Goal: Task Accomplishment & Management: Use online tool/utility

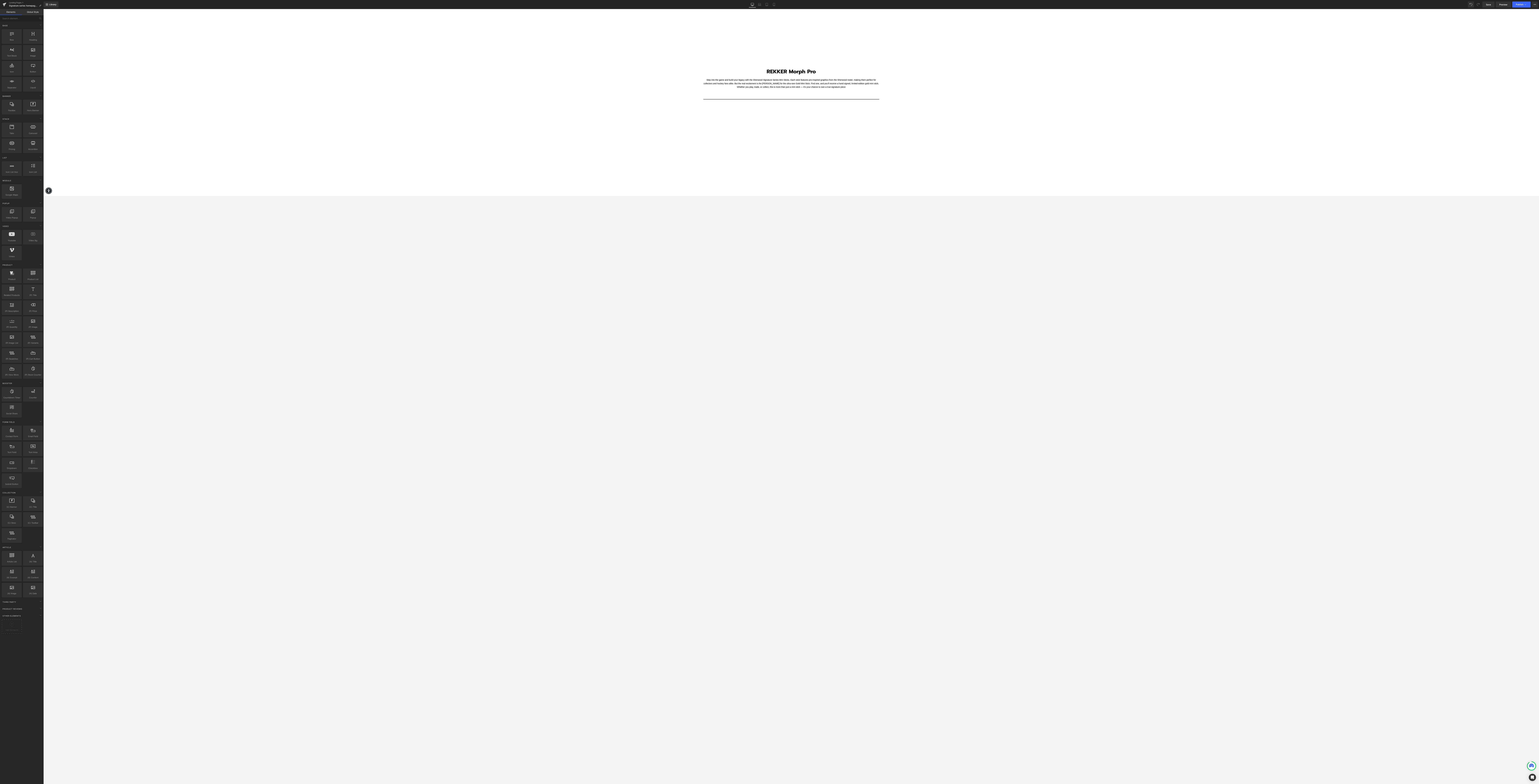
scroll to position [1113, 0]
click at [385, 121] on div at bounding box center [791, 307] width 1495 height 844
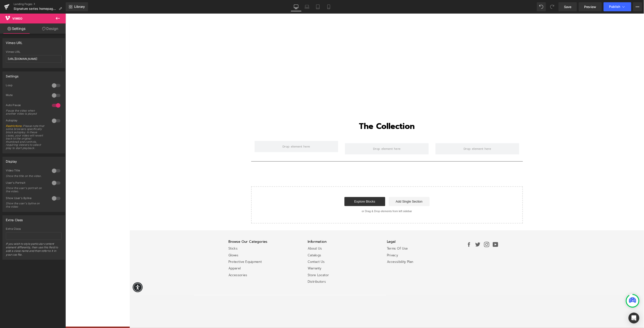
scroll to position [780, 0]
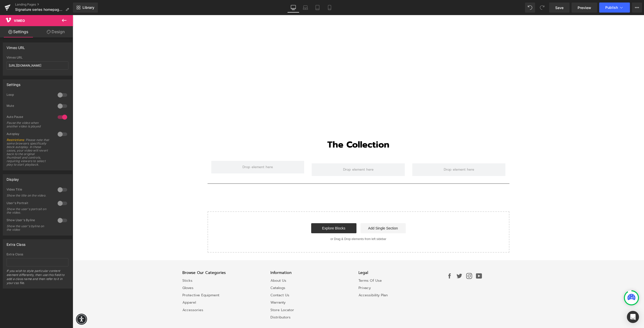
drag, startPoint x: 2504, startPoint y: 16, endPoint x: 548, endPoint y: 199, distance: 1964.4
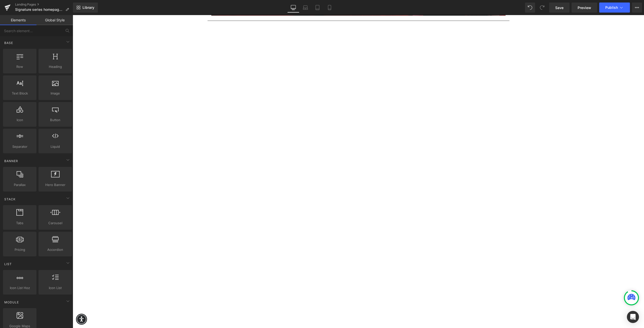
scroll to position [201, 0]
click at [85, 306] on div at bounding box center [358, 156] width 571 height 328
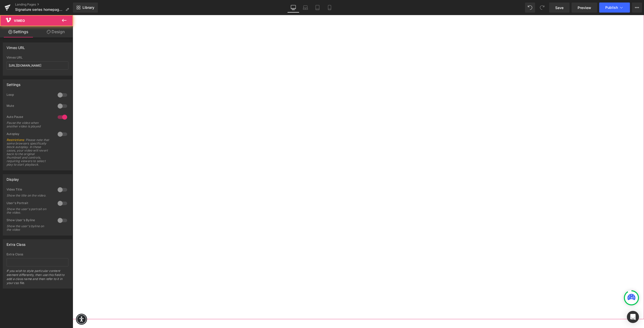
click at [87, 305] on div at bounding box center [358, 156] width 571 height 328
click at [104, 38] on div at bounding box center [358, 156] width 571 height 328
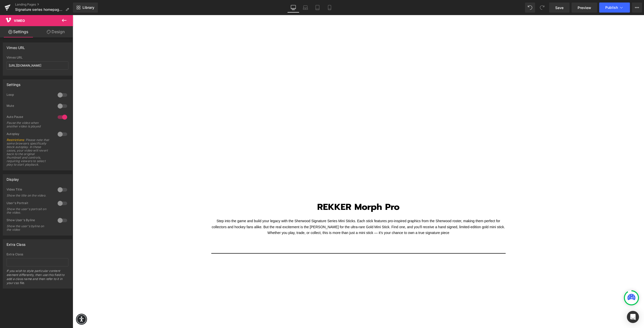
click at [153, 215] on div "Text Block Image Row Separator Vimeo REKKER Morph Pro Heading Row Step into the…" at bounding box center [358, 207] width 571 height 995
click at [86, 181] on div at bounding box center [358, 30] width 571 height 328
click at [85, 179] on div at bounding box center [358, 30] width 571 height 328
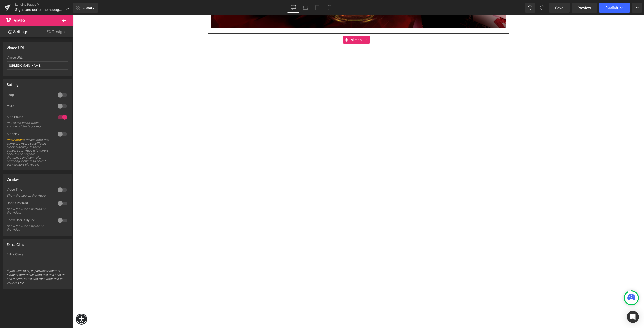
scroll to position [75, 0]
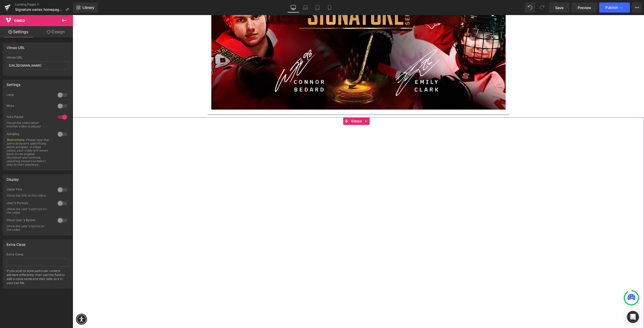
click at [329, 212] on div at bounding box center [358, 281] width 571 height 328
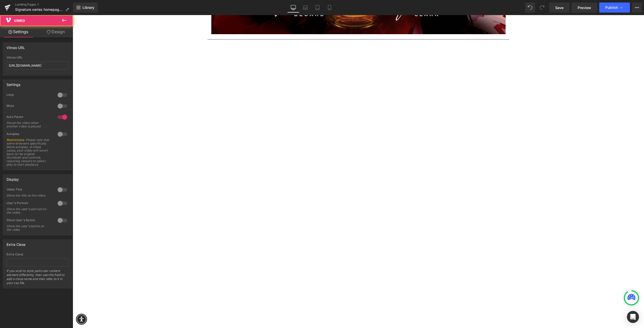
click at [209, 138] on div at bounding box center [358, 206] width 571 height 328
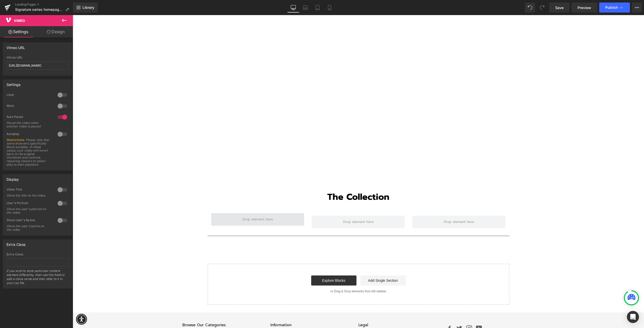
scroll to position [780, 0]
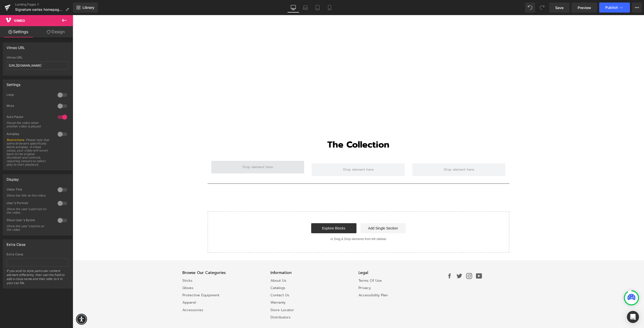
click at [238, 166] on span at bounding box center [257, 167] width 93 height 13
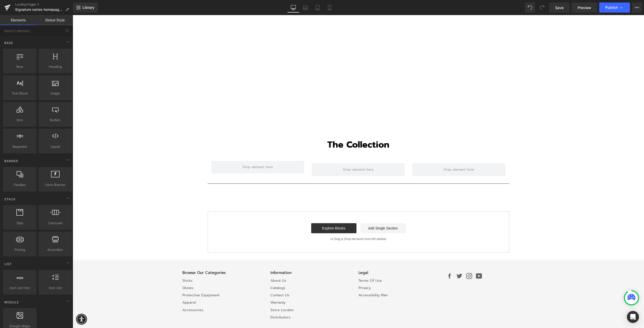
click at [244, 164] on span at bounding box center [258, 167] width 34 height 7
click at [257, 164] on span at bounding box center [258, 167] width 34 height 7
click at [266, 164] on span at bounding box center [258, 167] width 34 height 7
drag, startPoint x: 125, startPoint y: 105, endPoint x: 234, endPoint y: 165, distance: 125.0
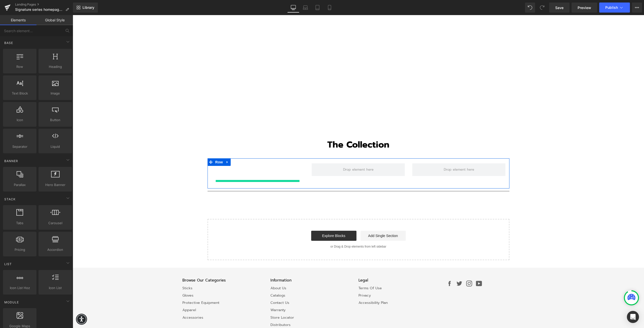
scroll to position [777, 0]
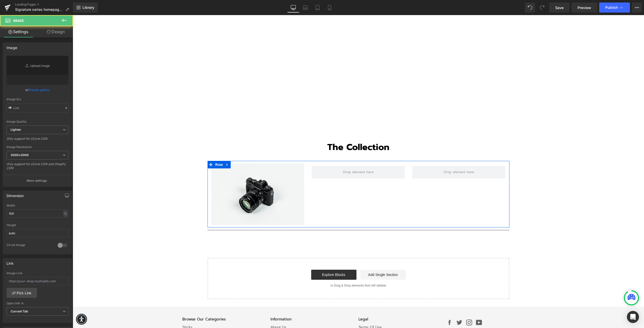
type input "//[DOMAIN_NAME][URL]"
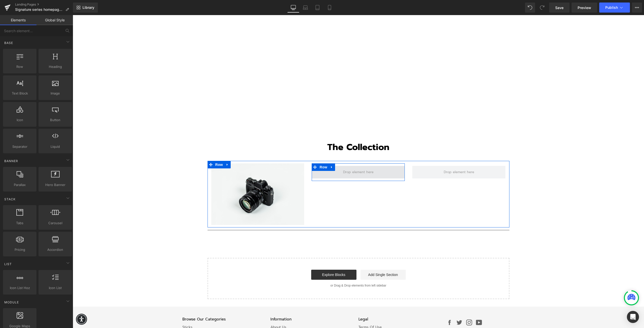
click at [349, 170] on span at bounding box center [358, 172] width 34 height 7
drag, startPoint x: 128, startPoint y: 107, endPoint x: 346, endPoint y: 170, distance: 227.0
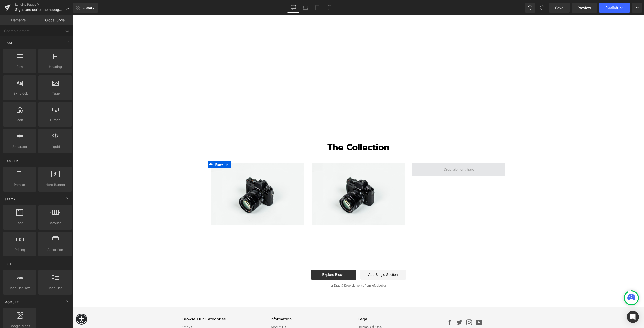
click at [435, 164] on span at bounding box center [458, 170] width 93 height 13
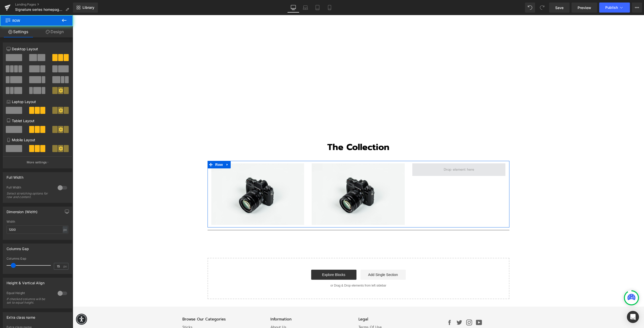
click at [447, 166] on span at bounding box center [459, 169] width 34 height 7
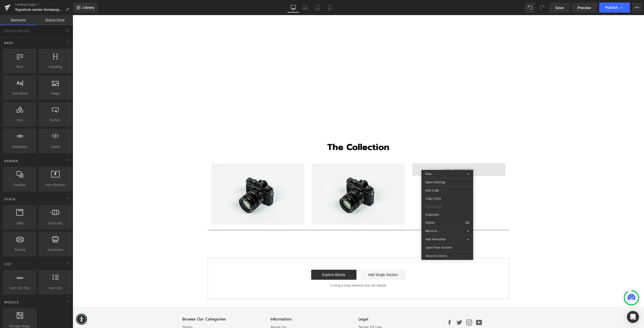
click at [449, 166] on span at bounding box center [459, 169] width 34 height 7
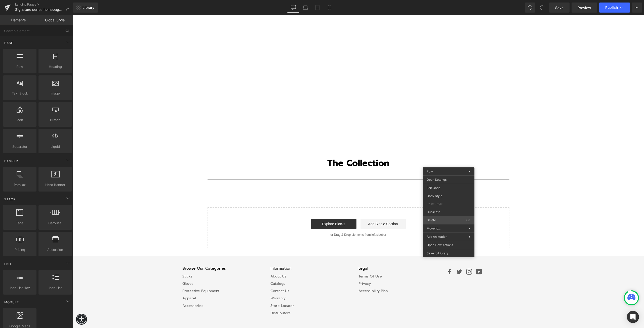
scroll to position [754, 0]
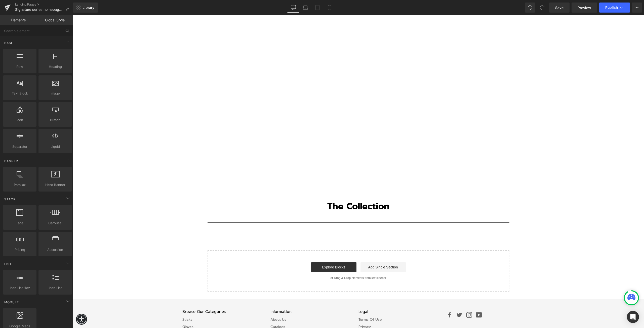
scroll to position [732, 0]
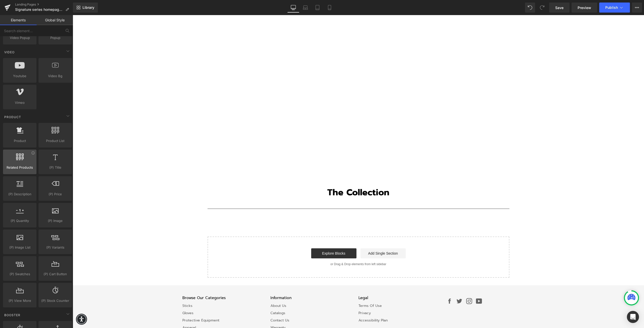
scroll to position [327, 0]
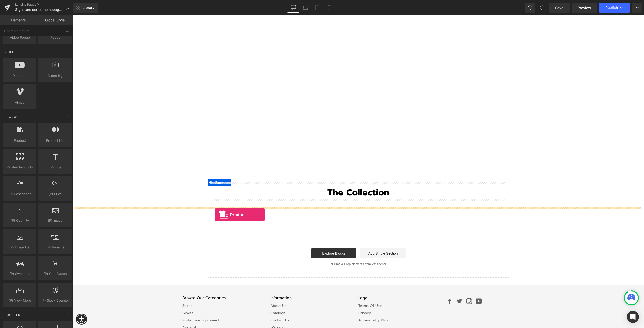
drag, startPoint x: 92, startPoint y: 158, endPoint x: 215, endPoint y: 215, distance: 135.3
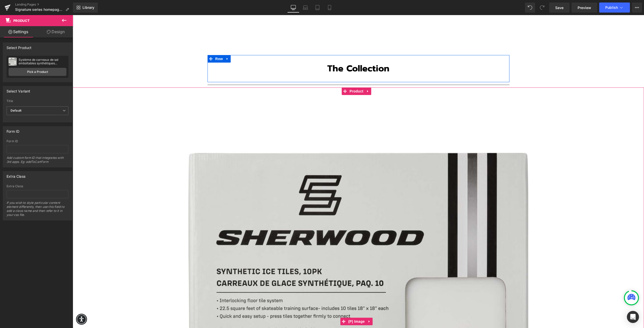
scroll to position [858, 0]
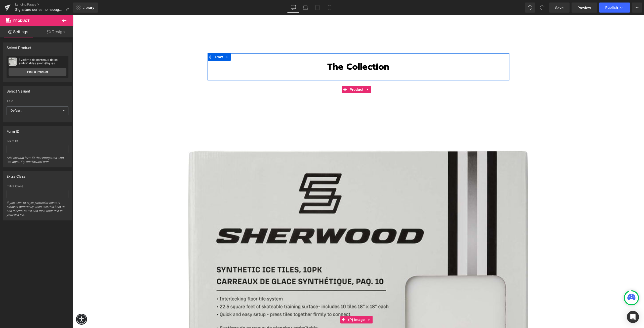
click at [414, 198] on img at bounding box center [358, 319] width 340 height 453
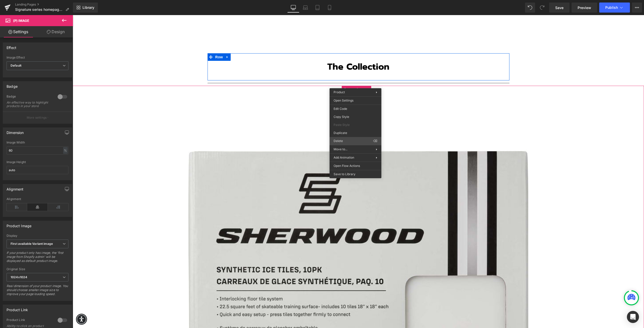
scroll to position [754, 0]
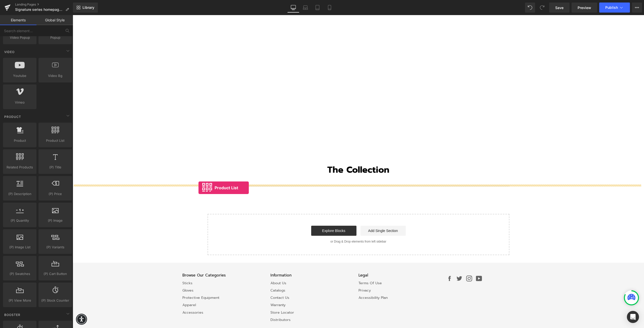
drag, startPoint x: 122, startPoint y: 154, endPoint x: 198, endPoint y: 188, distance: 83.4
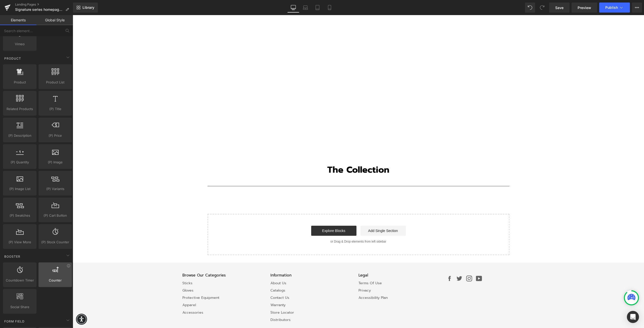
scroll to position [360, 0]
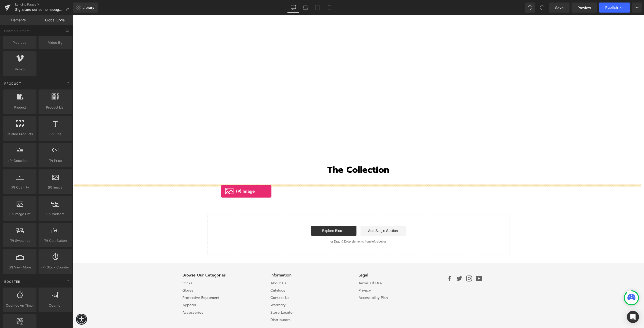
drag, startPoint x: 118, startPoint y: 199, endPoint x: 221, endPoint y: 191, distance: 103.6
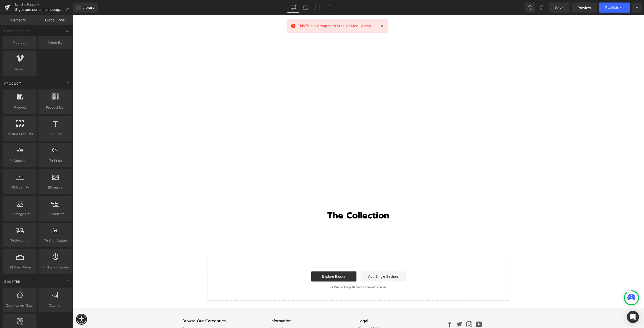
scroll to position [707, 0]
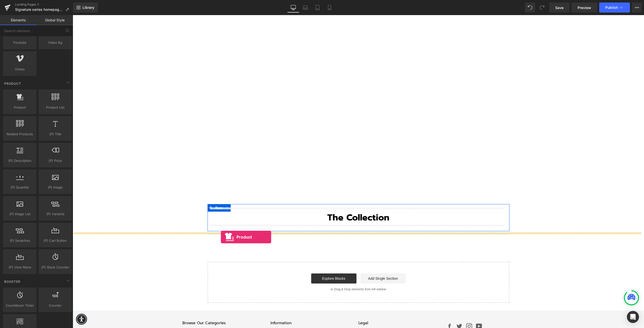
drag, startPoint x: 94, startPoint y: 127, endPoint x: 221, endPoint y: 237, distance: 168.3
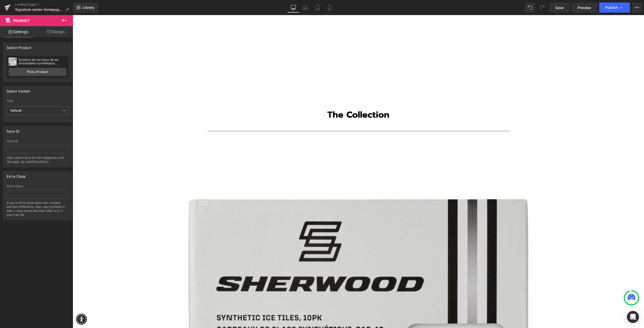
scroll to position [858, 0]
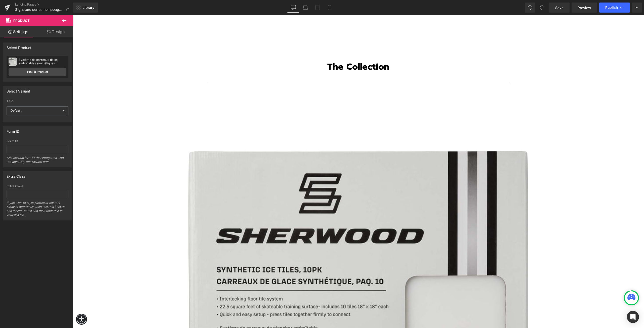
click at [311, 208] on img at bounding box center [358, 319] width 340 height 453
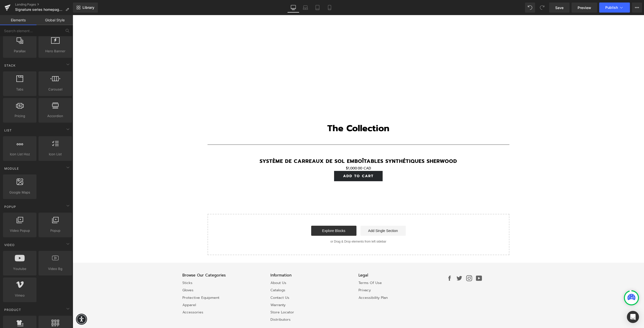
scroll to position [109, 0]
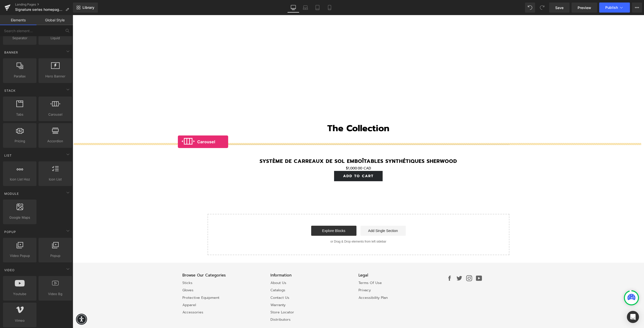
drag, startPoint x: 119, startPoint y: 129, endPoint x: 178, endPoint y: 142, distance: 60.1
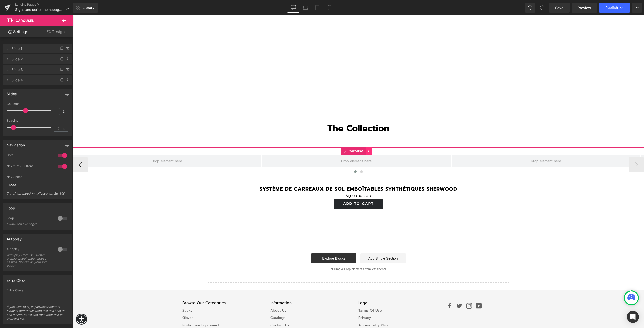
click at [368, 149] on icon at bounding box center [369, 151] width 4 height 4
click at [345, 147] on link "Carousel" at bounding box center [343, 151] width 25 height 8
click at [357, 147] on span "Carousel" at bounding box center [356, 151] width 18 height 8
click at [66, 79] on icon at bounding box center [67, 79] width 3 height 0
click at [62, 79] on button "Delete" at bounding box center [63, 80] width 16 height 7
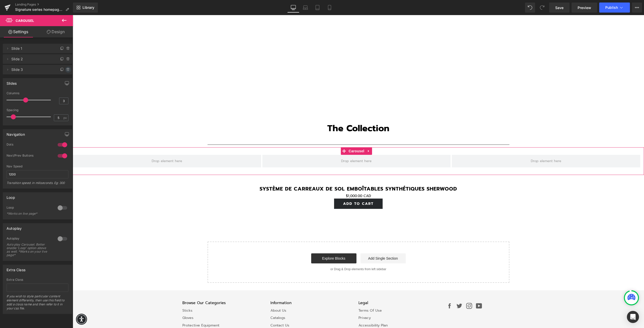
click at [67, 70] on icon at bounding box center [68, 70] width 2 height 2
click at [61, 69] on button "Delete" at bounding box center [63, 70] width 16 height 7
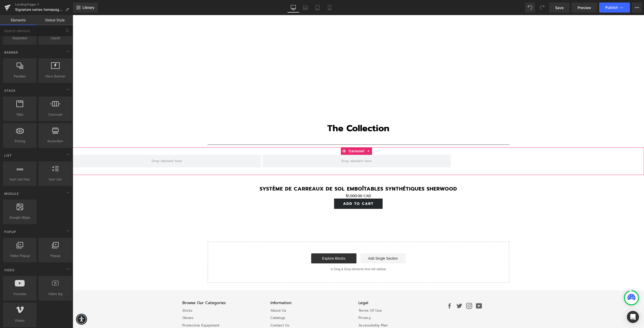
drag, startPoint x: 369, startPoint y: 157, endPoint x: 468, endPoint y: 161, distance: 100.0
click at [468, 161] on div at bounding box center [358, 161] width 571 height 13
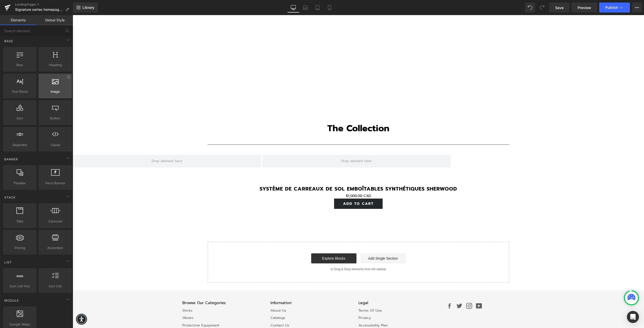
scroll to position [0, 0]
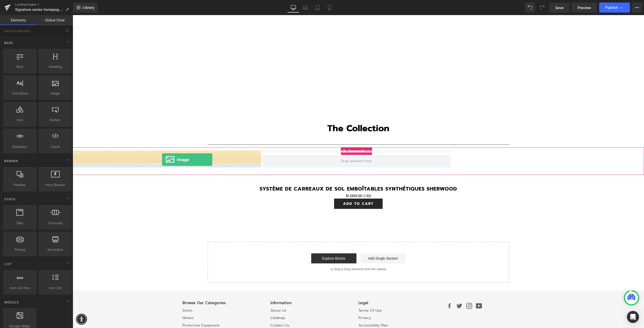
drag, startPoint x: 125, startPoint y: 103, endPoint x: 162, endPoint y: 160, distance: 67.5
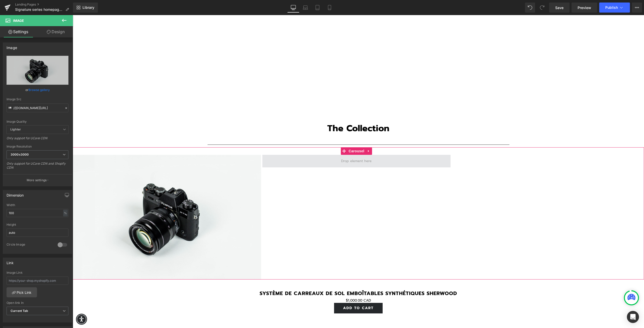
click at [311, 155] on span at bounding box center [356, 161] width 188 height 13
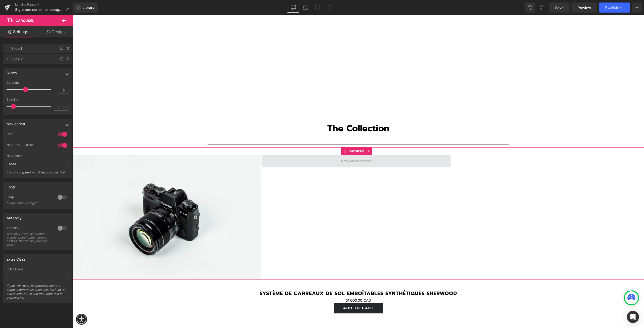
click at [319, 159] on span at bounding box center [356, 161] width 188 height 13
click at [20, 61] on span "Slide 2" at bounding box center [32, 59] width 42 height 10
click at [7, 60] on icon at bounding box center [7, 59] width 1 height 2
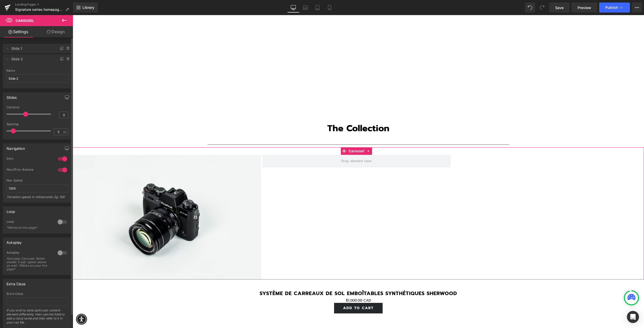
click at [18, 50] on span "Slide 1" at bounding box center [32, 49] width 42 height 10
click at [8, 49] on icon at bounding box center [8, 49] width 4 height 4
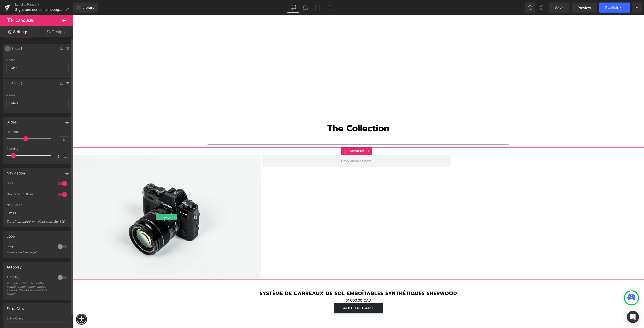
click at [8, 49] on icon at bounding box center [8, 49] width 4 height 4
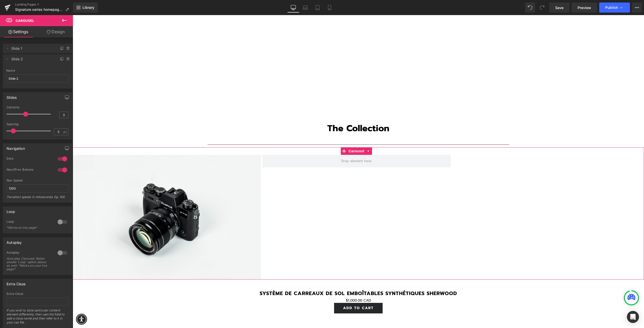
click at [347, 168] on div "Image" at bounding box center [262, 217] width 379 height 125
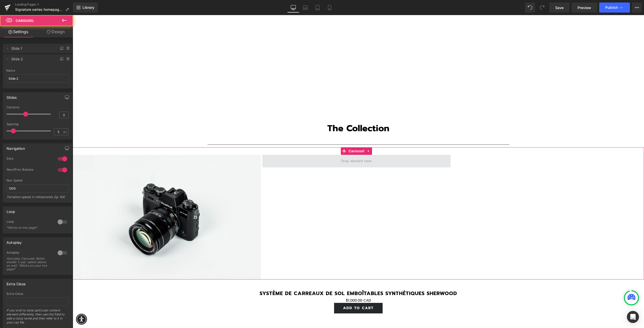
click at [328, 159] on span at bounding box center [356, 161] width 188 height 13
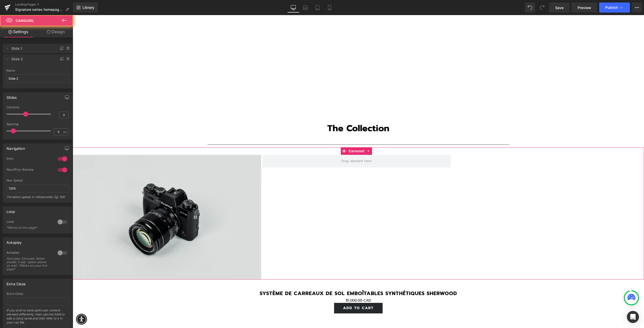
click at [193, 191] on img at bounding box center [167, 217] width 188 height 125
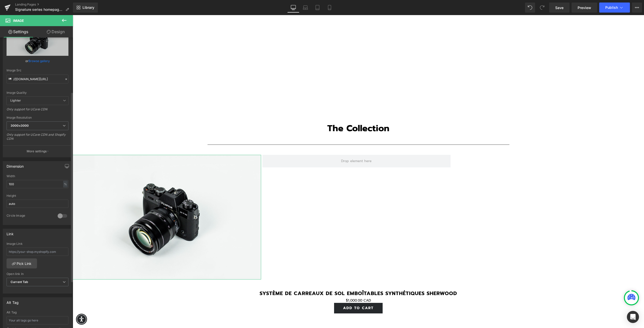
scroll to position [101, 0]
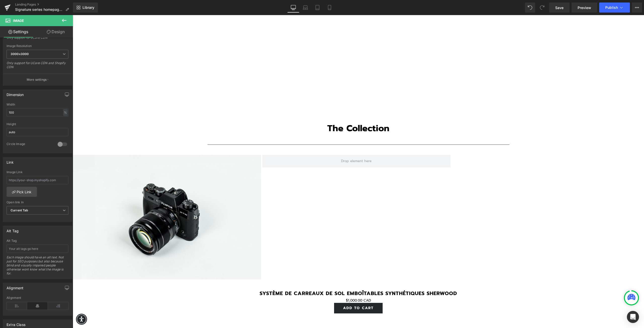
click at [340, 172] on div "Image" at bounding box center [262, 217] width 379 height 125
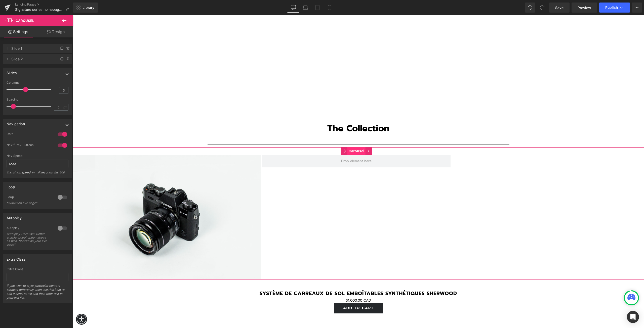
click at [356, 147] on span "Carousel" at bounding box center [356, 151] width 18 height 8
click at [356, 148] on span "Carousel" at bounding box center [356, 152] width 18 height 8
click at [54, 34] on link "Design" at bounding box center [55, 31] width 36 height 11
click at [28, 35] on link "Settings" at bounding box center [18, 31] width 36 height 11
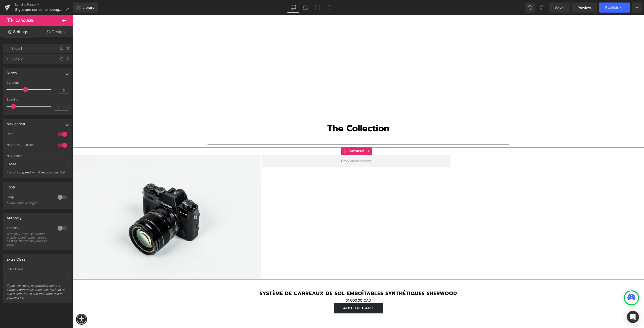
click at [20, 61] on span "Slide 2" at bounding box center [32, 59] width 42 height 10
click at [62, 92] on input "3" at bounding box center [63, 90] width 9 height 6
type input "2"
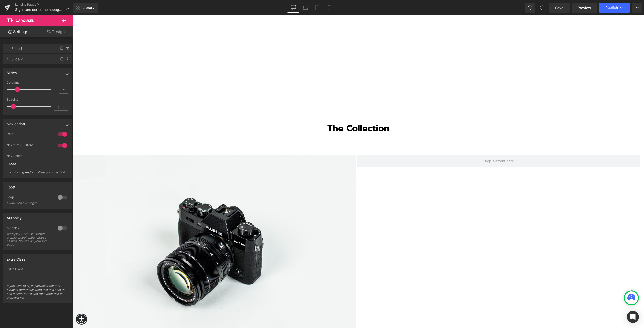
drag, startPoint x: 26, startPoint y: 89, endPoint x: 22, endPoint y: 90, distance: 4.6
click at [22, 90] on div at bounding box center [30, 90] width 42 height 10
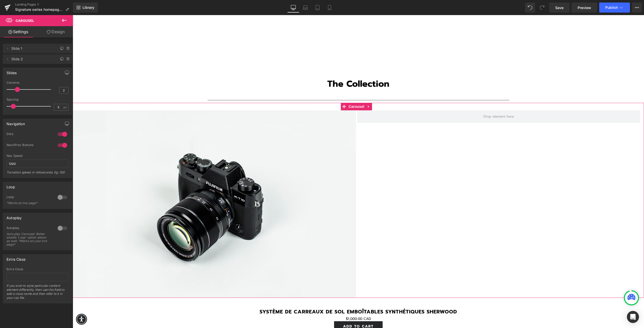
scroll to position [846, 0]
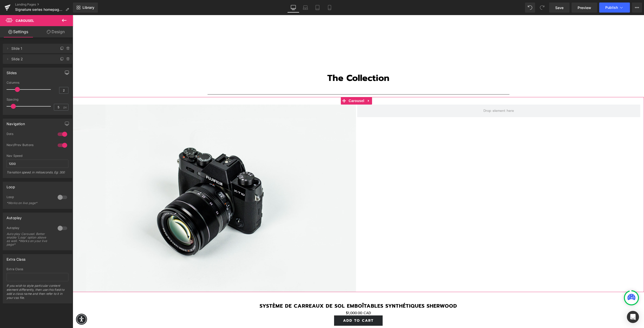
click at [65, 73] on icon "button" at bounding box center [67, 73] width 4 height 4
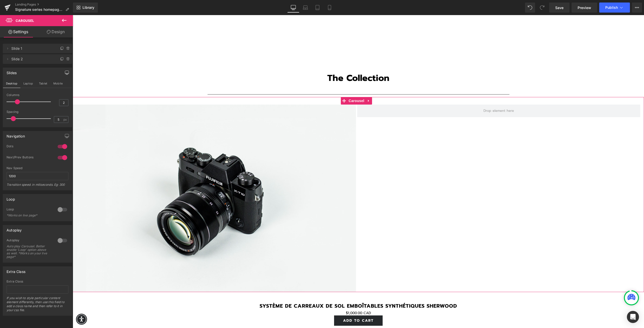
click at [65, 73] on icon "button" at bounding box center [67, 73] width 4 height 4
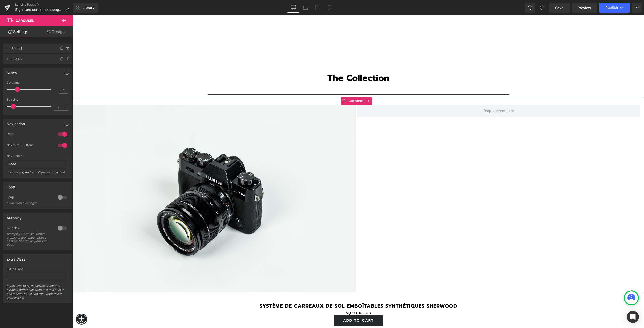
click at [36, 61] on span "Slide 2" at bounding box center [32, 59] width 42 height 10
click at [17, 59] on span "Slide 2" at bounding box center [32, 59] width 42 height 10
click at [9, 59] on icon at bounding box center [8, 59] width 4 height 4
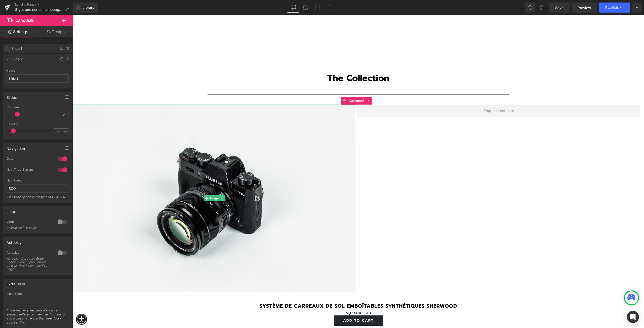
click at [8, 51] on span at bounding box center [8, 49] width 6 height 6
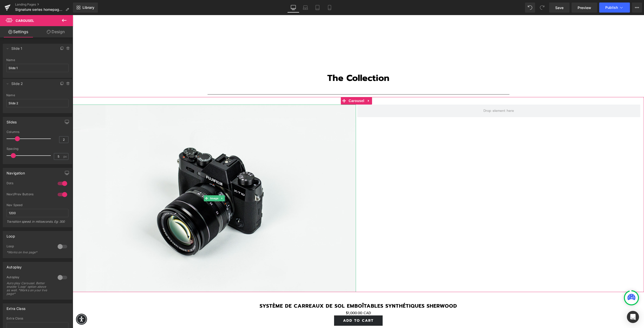
click at [15, 50] on span "Slide 1" at bounding box center [32, 49] width 42 height 10
click at [47, 31] on icon at bounding box center [49, 32] width 4 height 4
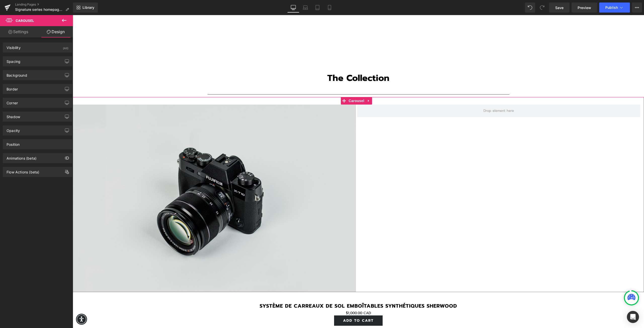
click at [206, 123] on img at bounding box center [214, 199] width 283 height 188
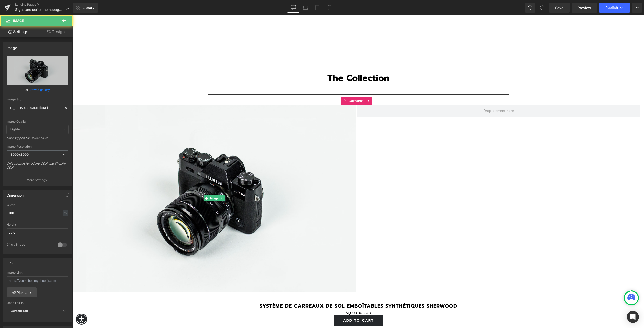
click at [421, 159] on div "Image" at bounding box center [357, 199] width 569 height 188
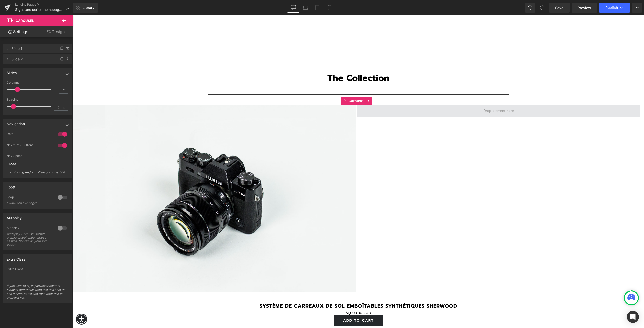
click at [445, 106] on span at bounding box center [498, 111] width 283 height 13
click at [63, 19] on icon at bounding box center [64, 20] width 5 height 3
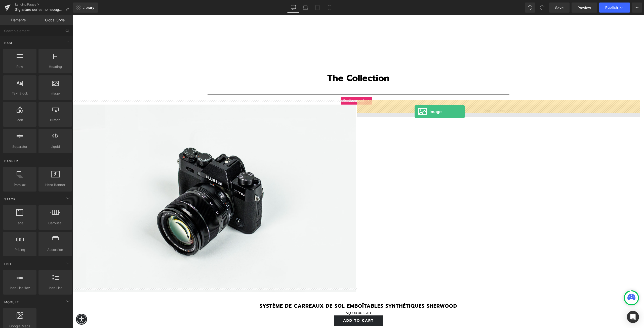
drag, startPoint x: 129, startPoint y: 104, endPoint x: 415, endPoint y: 112, distance: 285.9
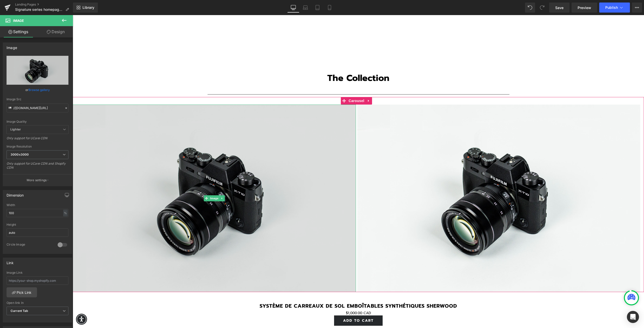
click at [260, 148] on img at bounding box center [214, 199] width 283 height 188
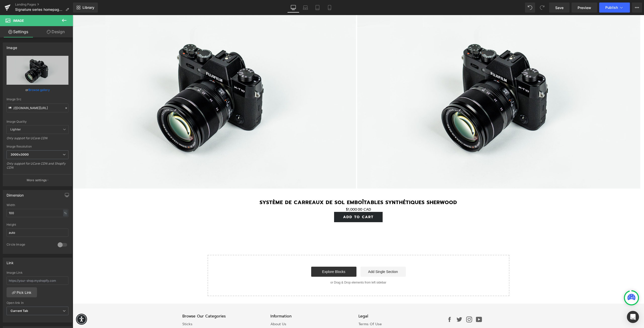
scroll to position [893, 0]
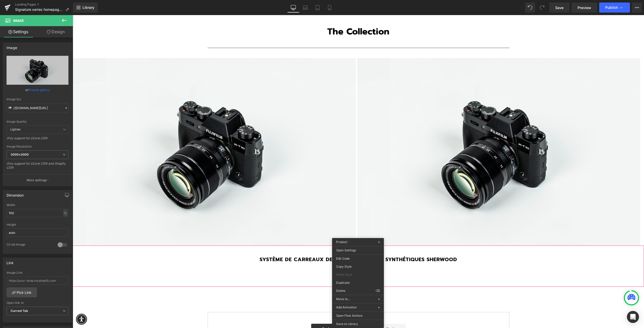
drag, startPoint x: 425, startPoint y: 307, endPoint x: 352, endPoint y: 292, distance: 74.5
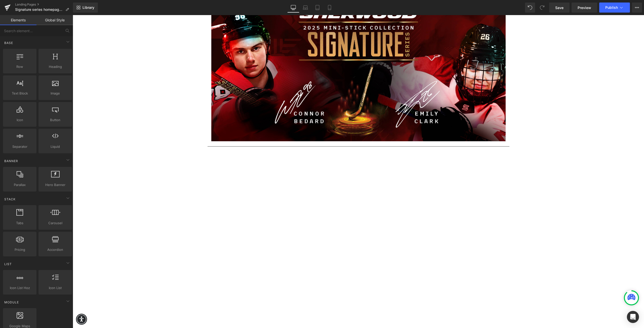
scroll to position [0, 0]
